Goal: Navigation & Orientation: Go to known website

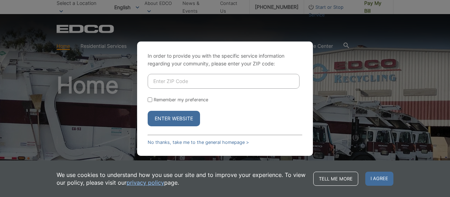
click at [184, 81] on input "Enter ZIP Code" at bounding box center [224, 81] width 152 height 15
type input "92020"
click at [181, 117] on button "Enter Website" at bounding box center [174, 118] width 52 height 15
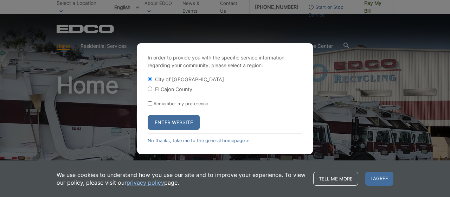
click at [149, 87] on input "El Cajon County" at bounding box center [150, 88] width 5 height 5
radio input "true"
click at [165, 120] on button "Enter Website" at bounding box center [174, 122] width 52 height 15
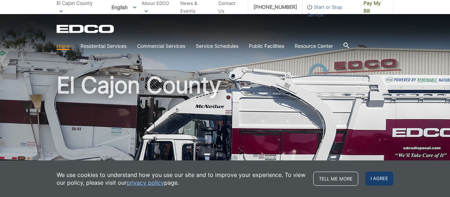
click at [377, 177] on span "I agree" at bounding box center [379, 179] width 28 height 14
